Goal: Find specific page/section: Find specific page/section

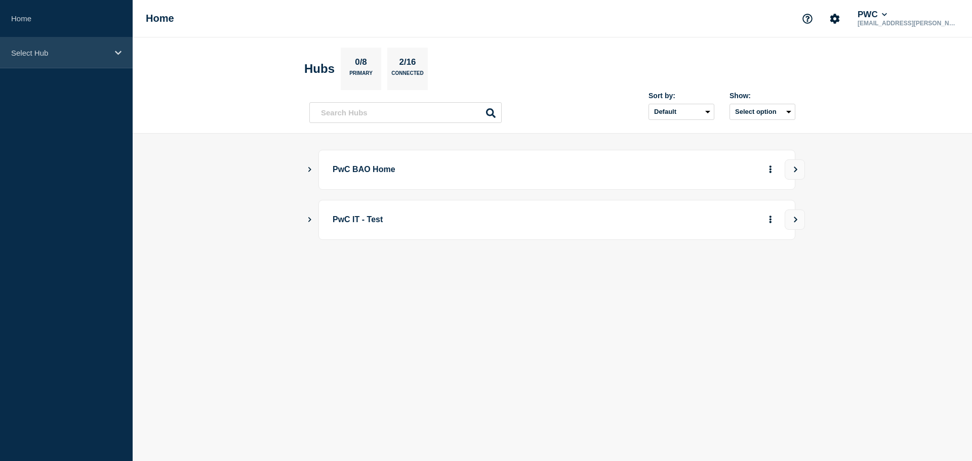
click at [42, 61] on div "Select Hub" at bounding box center [66, 52] width 133 height 31
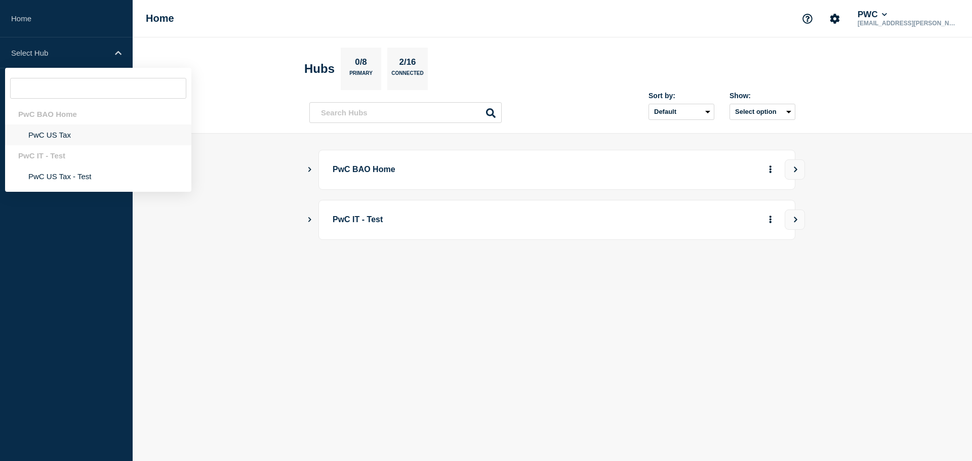
click at [50, 134] on li "PwC US Tax" at bounding box center [98, 135] width 186 height 21
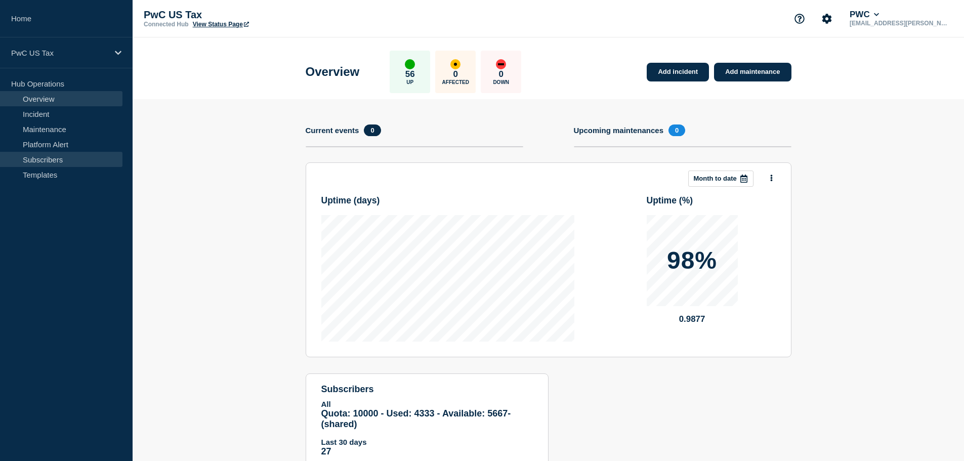
click at [50, 160] on link "Subscribers" at bounding box center [61, 159] width 122 height 15
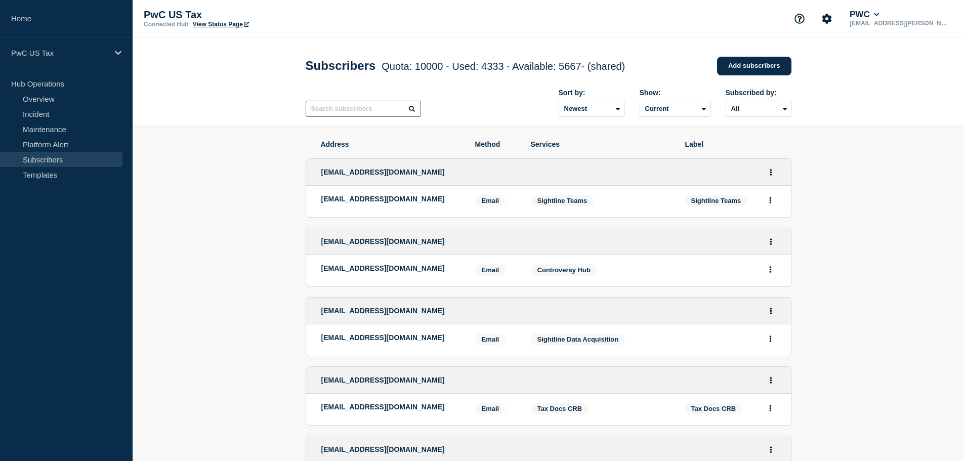
click at [329, 111] on input "text" at bounding box center [363, 109] width 115 height 16
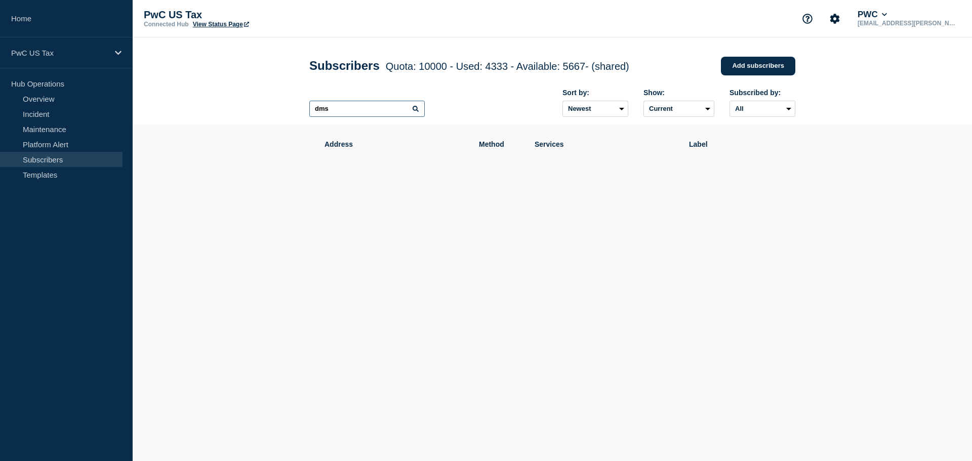
type input "dms"
